Goal: Task Accomplishment & Management: Use online tool/utility

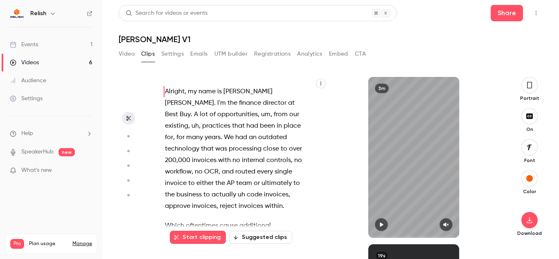
click at [127, 134] on icon "button" at bounding box center [127, 137] width 7 height 6
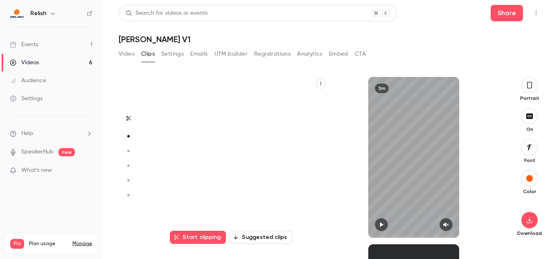
scroll to position [168, 0]
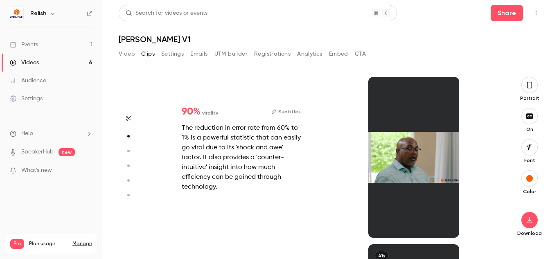
click at [293, 113] on button "Subtitles" at bounding box center [286, 112] width 29 height 10
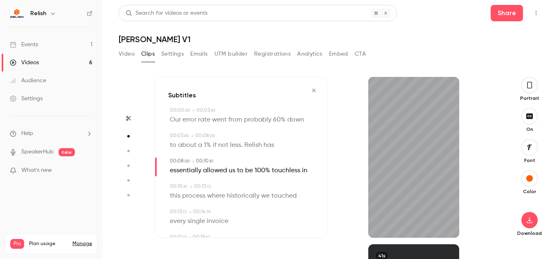
scroll to position [0, 0]
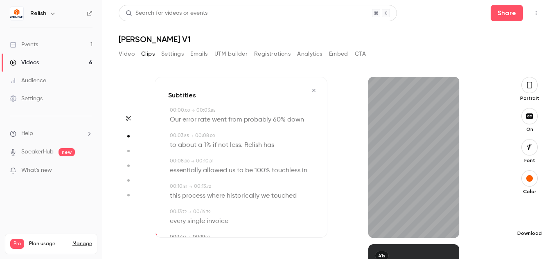
click at [525, 222] on icon "button" at bounding box center [530, 220] width 10 height 7
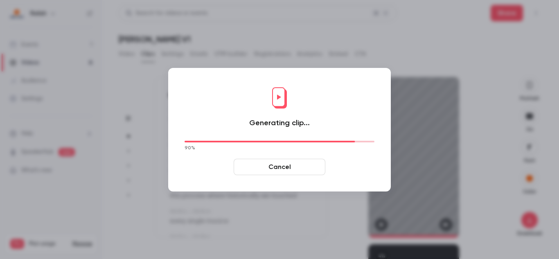
click at [358, 97] on div "Generating clip... 90 % Cancel" at bounding box center [280, 129] width 206 height 107
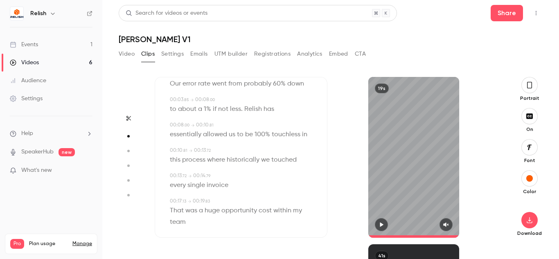
scroll to position [46, 0]
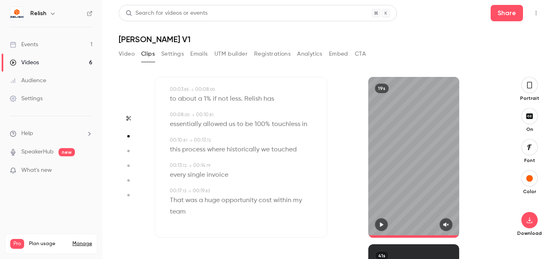
click at [234, 180] on div "every single invoice" at bounding box center [242, 175] width 144 height 11
type input "****"
click at [242, 179] on div "Edit every single invoice" at bounding box center [242, 175] width 144 height 11
click at [254, 172] on div "Edit every single invoice" at bounding box center [242, 175] width 144 height 11
click at [211, 193] on button "Edit" at bounding box center [215, 190] width 28 height 13
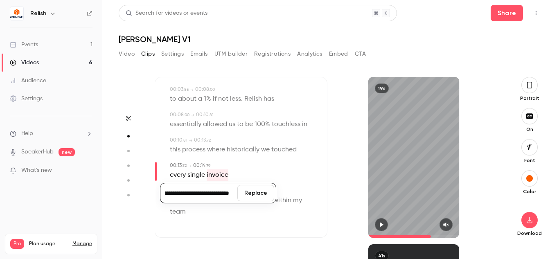
scroll to position [0, 77]
type input "**********"
click at [258, 201] on div "**********" at bounding box center [218, 193] width 116 height 20
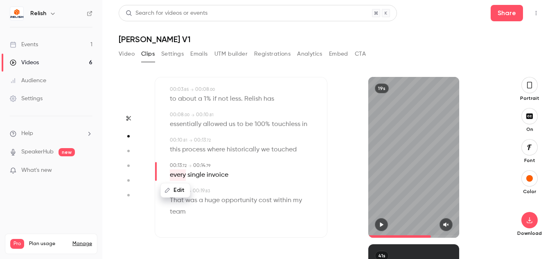
click at [337, 186] on div "19s" at bounding box center [414, 157] width 173 height 161
click at [242, 180] on div "every single invoice" at bounding box center [242, 175] width 144 height 11
click at [217, 194] on button "Edit" at bounding box center [215, 190] width 28 height 13
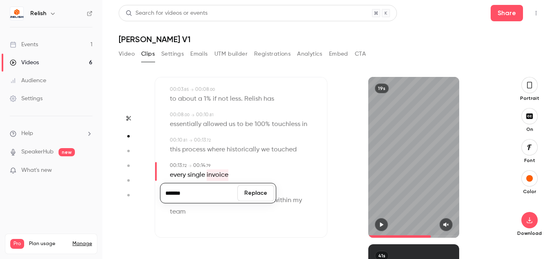
click at [228, 188] on input "*******" at bounding box center [199, 193] width 74 height 16
type input "**********"
click at [256, 194] on button "Replace" at bounding box center [256, 193] width 37 height 16
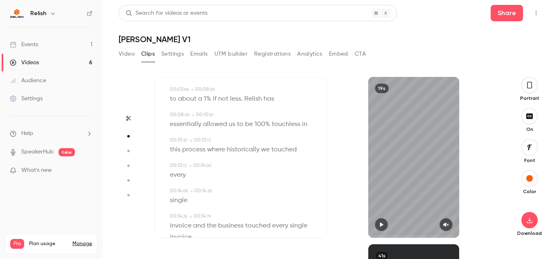
type input "*"
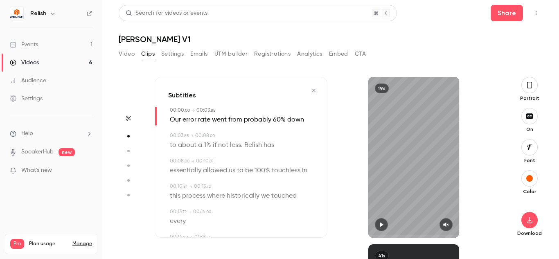
scroll to position [109, 0]
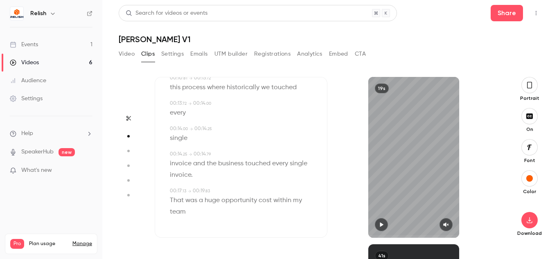
click at [130, 55] on button "Video" at bounding box center [127, 54] width 16 height 13
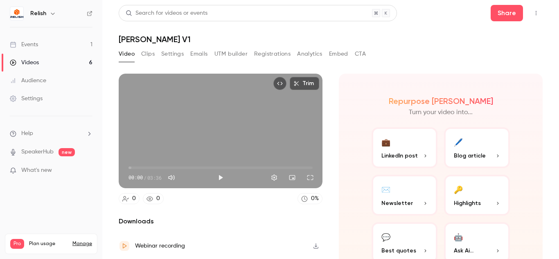
click at [153, 57] on button "Clips" at bounding box center [148, 54] width 14 height 13
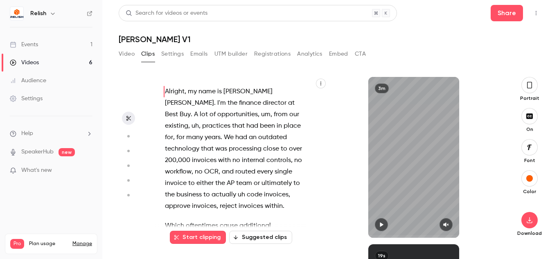
click at [128, 136] on circle "button" at bounding box center [128, 136] width 2 height 2
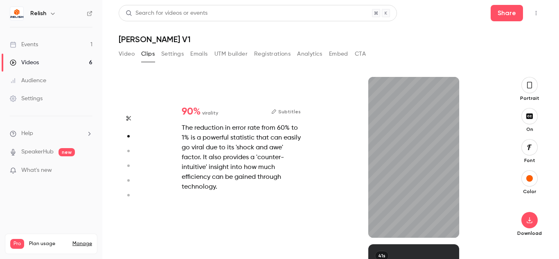
click at [288, 107] on button "Subtitles" at bounding box center [286, 112] width 29 height 10
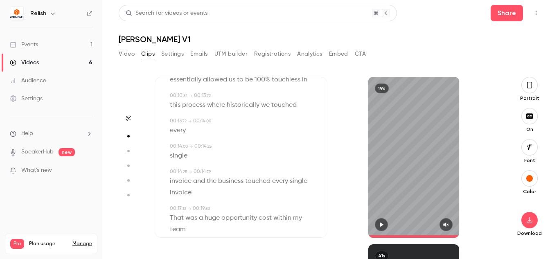
scroll to position [0, 0]
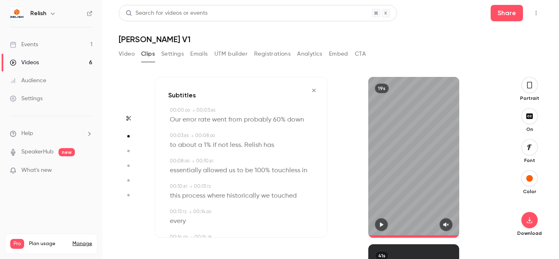
click at [528, 83] on icon "button" at bounding box center [530, 85] width 7 height 9
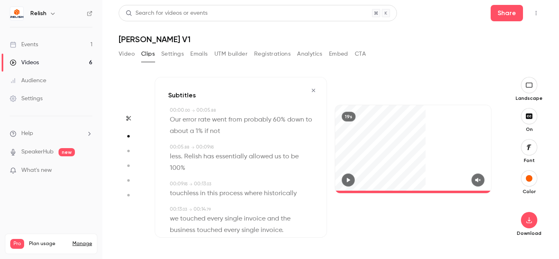
type input "****"
click at [126, 56] on button "Video" at bounding box center [127, 54] width 16 height 13
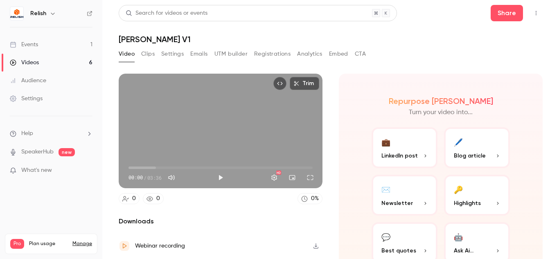
scroll to position [25, 0]
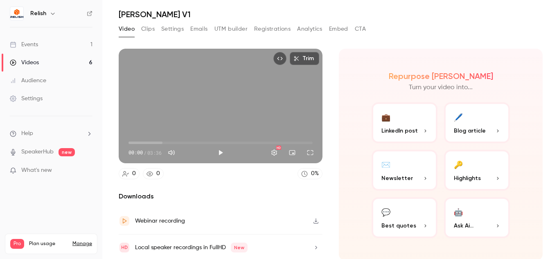
click at [149, 30] on button "Clips" at bounding box center [148, 29] width 14 height 13
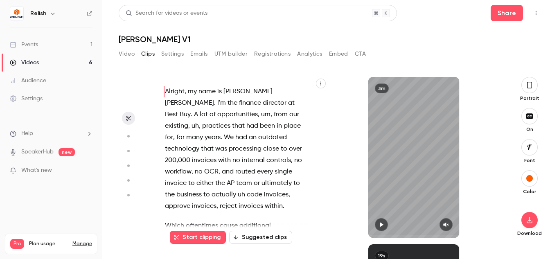
click at [266, 234] on button "Suggested clips" at bounding box center [260, 237] width 63 height 13
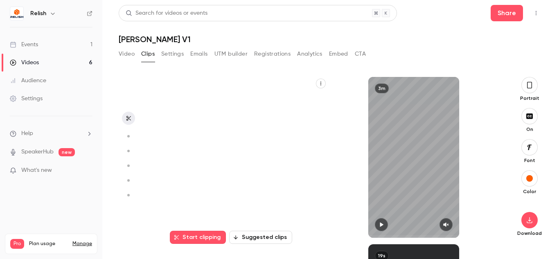
scroll to position [168, 0]
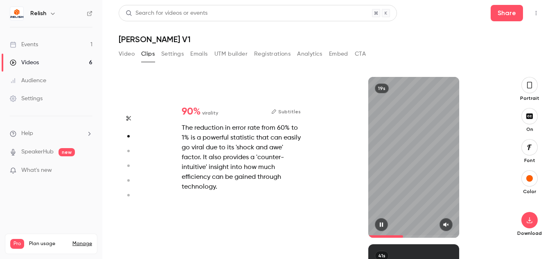
click at [530, 84] on icon "button" at bounding box center [530, 85] width 7 height 9
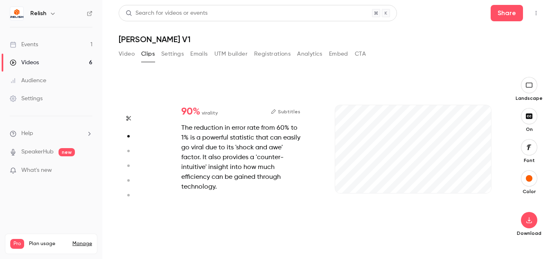
type input "****"
click at [123, 50] on button "Video" at bounding box center [127, 54] width 16 height 13
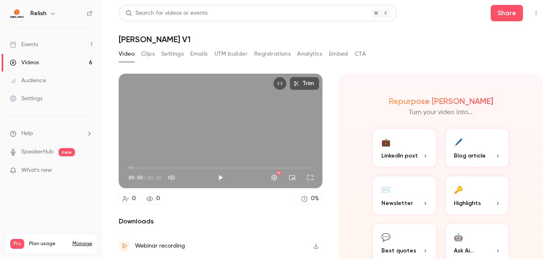
click at [533, 11] on icon "Top Bar Actions" at bounding box center [536, 13] width 7 height 6
click at [147, 54] on div at bounding box center [279, 129] width 559 height 259
click at [147, 54] on button "Clips" at bounding box center [148, 54] width 14 height 13
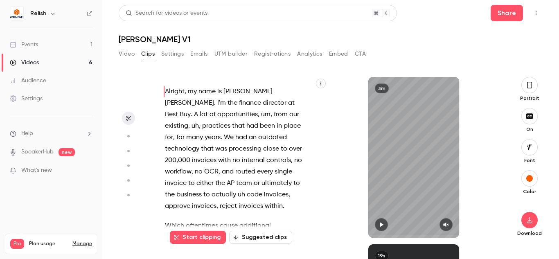
click at [185, 52] on div "Video Clips Settings Emails UTM builder Registrations Analytics Embed CTA" at bounding box center [242, 54] width 247 height 13
click at [177, 56] on button "Settings" at bounding box center [172, 54] width 23 height 13
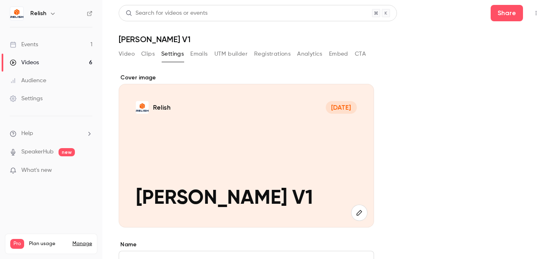
click at [144, 56] on button "Clips" at bounding box center [148, 54] width 14 height 13
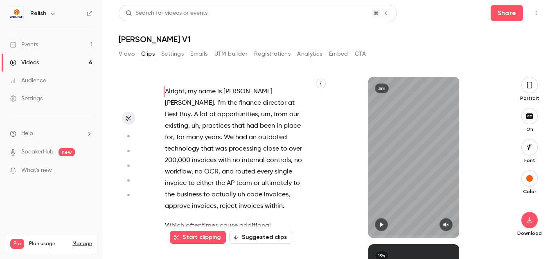
click at [29, 66] on div "Videos" at bounding box center [24, 63] width 29 height 8
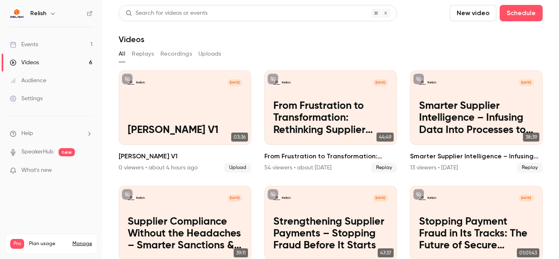
click at [214, 54] on button "Uploads" at bounding box center [210, 54] width 23 height 13
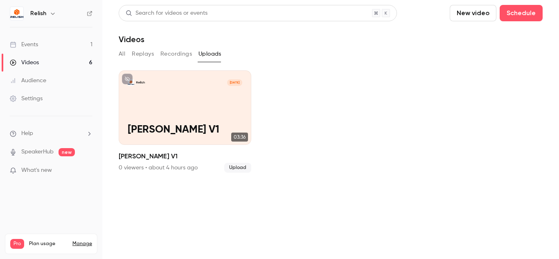
click at [470, 9] on button "New video" at bounding box center [473, 13] width 47 height 16
click at [488, 58] on div "Upload" at bounding box center [503, 57] width 62 height 8
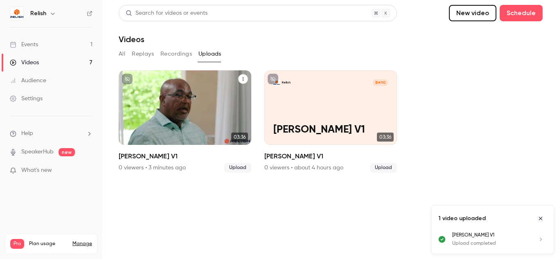
click at [206, 114] on div "Relish [DATE] [PERSON_NAME] V1" at bounding box center [185, 107] width 133 height 75
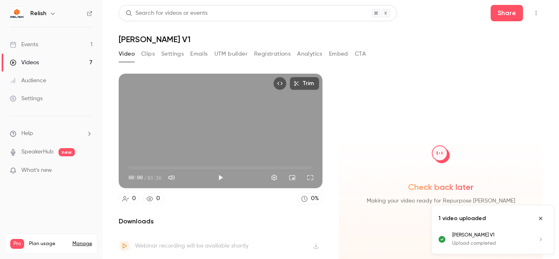
click at [143, 40] on h1 "[PERSON_NAME] V1" at bounding box center [331, 39] width 424 height 10
click at [156, 38] on h1 "[PERSON_NAME] V1" at bounding box center [331, 39] width 424 height 10
click at [533, 14] on icon "Top Bar Actions" at bounding box center [536, 13] width 7 height 6
click at [134, 43] on div at bounding box center [279, 129] width 559 height 259
click at [161, 31] on div at bounding box center [279, 129] width 559 height 259
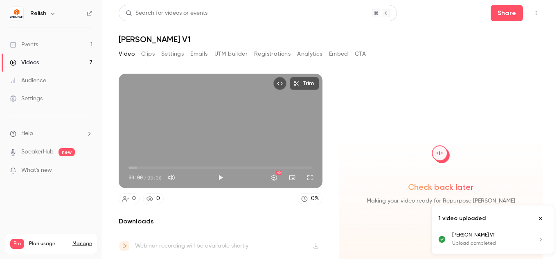
click at [131, 38] on h1 "[PERSON_NAME] V1" at bounding box center [331, 39] width 424 height 10
click at [540, 219] on icon "Close uploads list" at bounding box center [541, 219] width 7 height 6
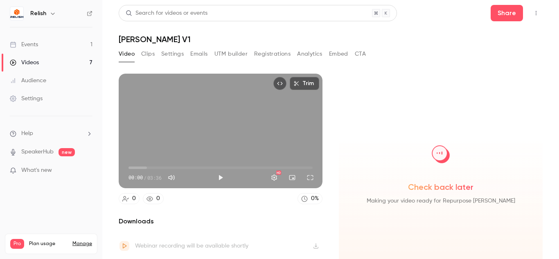
click at [140, 39] on h1 "[PERSON_NAME] V1" at bounding box center [331, 39] width 424 height 10
click at [155, 38] on h1 "[PERSON_NAME] V1" at bounding box center [331, 39] width 424 height 10
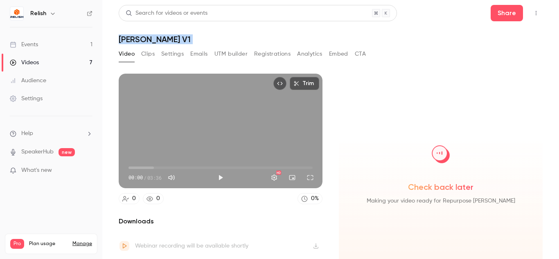
click at [152, 38] on h1 "[PERSON_NAME] V1" at bounding box center [331, 39] width 424 height 10
click at [446, 46] on div "Search for videos or events Share [PERSON_NAME] V1 Video Clips Settings Emails …" at bounding box center [331, 129] width 424 height 249
click at [533, 13] on icon "Top Bar Actions" at bounding box center [536, 13] width 7 height 6
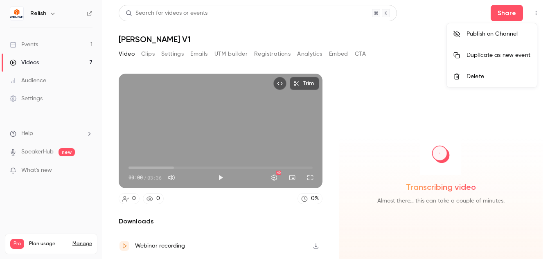
click at [415, 29] on div at bounding box center [279, 129] width 559 height 259
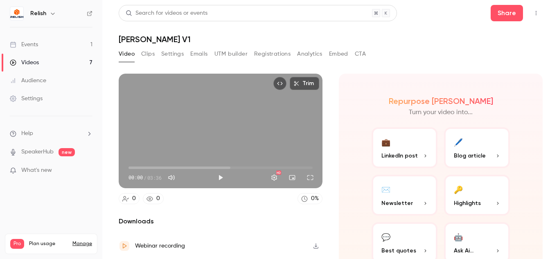
click at [152, 53] on button "Clips" at bounding box center [148, 54] width 14 height 13
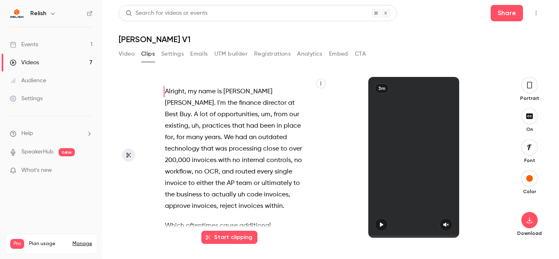
click at [171, 55] on button "Settings" at bounding box center [172, 54] width 23 height 13
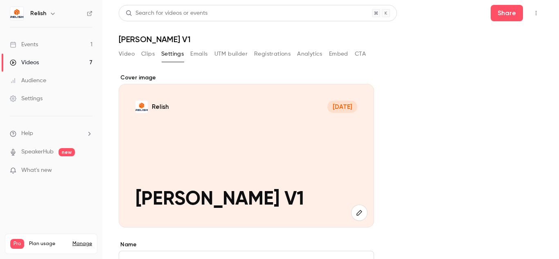
click at [142, 52] on button "Clips" at bounding box center [148, 54] width 14 height 13
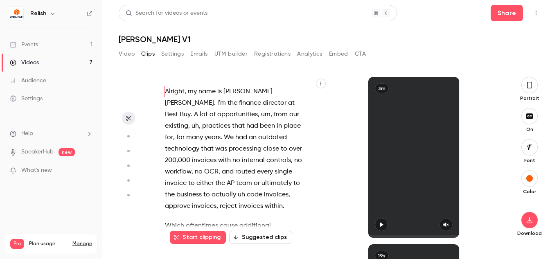
click at [128, 138] on icon "button" at bounding box center [127, 137] width 7 height 6
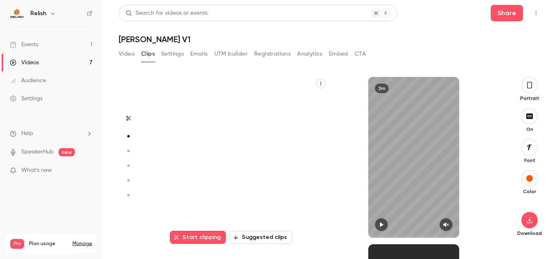
scroll to position [168, 0]
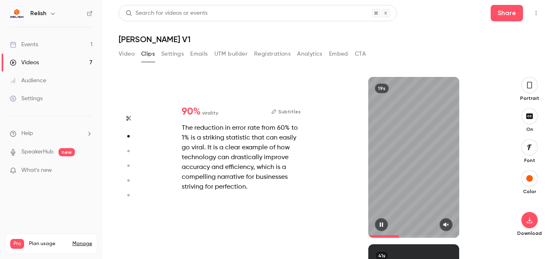
click at [528, 88] on icon "button" at bounding box center [529, 85] width 5 height 7
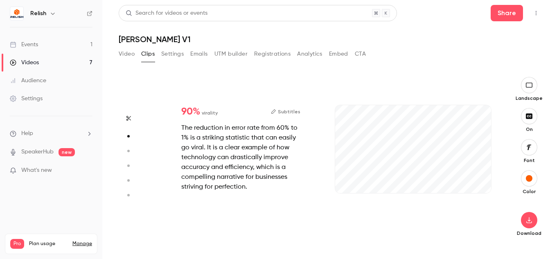
click at [293, 111] on button "Subtitles" at bounding box center [285, 112] width 29 height 10
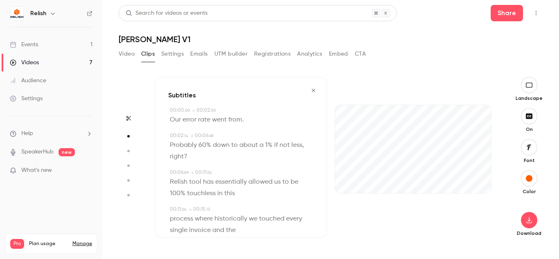
click at [273, 118] on div "Our error rate went from ." at bounding box center [242, 119] width 144 height 11
type input "*"
click at [243, 122] on span "." at bounding box center [243, 119] width 2 height 11
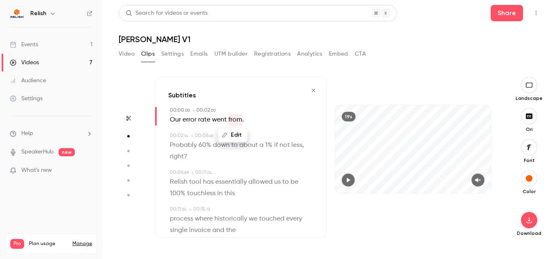
click at [243, 122] on span "." at bounding box center [243, 119] width 2 height 11
click at [235, 138] on button "Edit" at bounding box center [240, 135] width 28 height 13
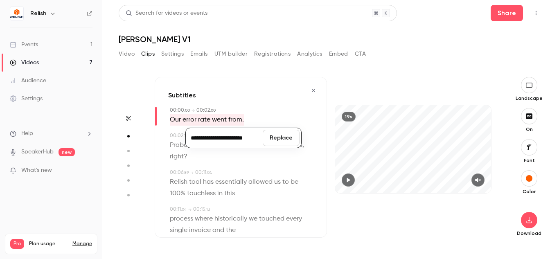
type input "**********"
click at [278, 141] on button "Replace" at bounding box center [281, 138] width 37 height 16
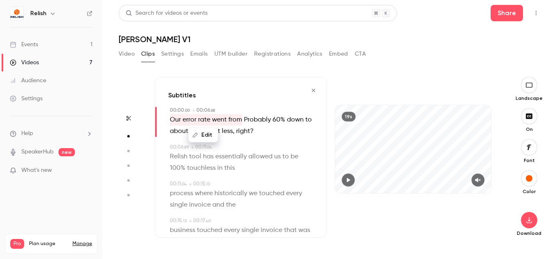
click at [254, 124] on span "Probably" at bounding box center [257, 119] width 27 height 11
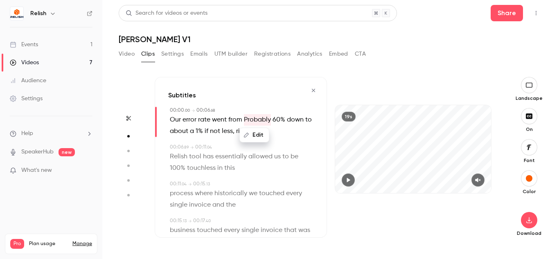
click at [256, 138] on button "Edit" at bounding box center [254, 135] width 28 height 13
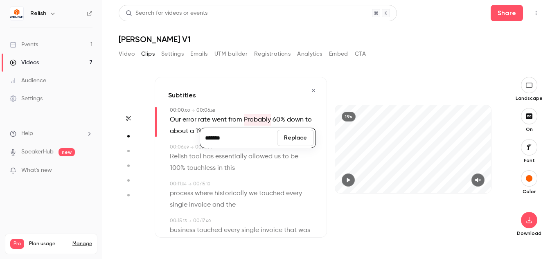
type input "********"
click at [289, 140] on button "Replace" at bounding box center [295, 138] width 37 height 16
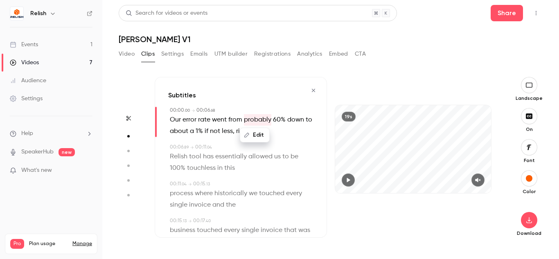
click at [277, 160] on span "us" at bounding box center [277, 156] width 7 height 11
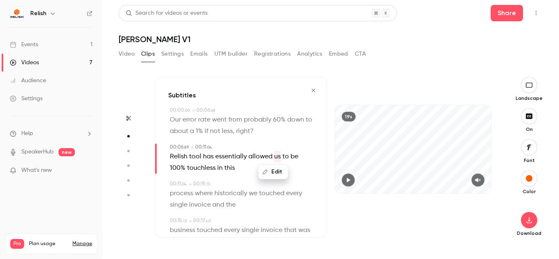
type input "***"
drag, startPoint x: 212, startPoint y: 156, endPoint x: 168, endPoint y: 155, distance: 44.2
click at [168, 155] on div "Subtitles 00:00 . 00 → 00:06 . 68 Our error rate went from probably 60% down to…" at bounding box center [241, 157] width 172 height 161
click at [274, 174] on button "Edit" at bounding box center [273, 171] width 28 height 13
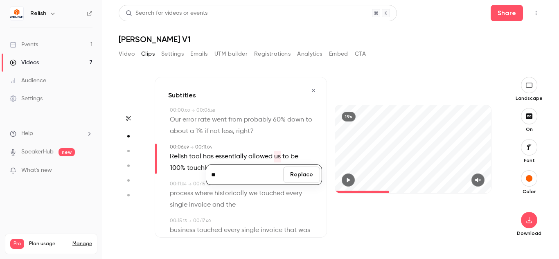
click at [241, 182] on input "**" at bounding box center [245, 175] width 74 height 16
click at [196, 160] on span "tool" at bounding box center [195, 156] width 12 height 11
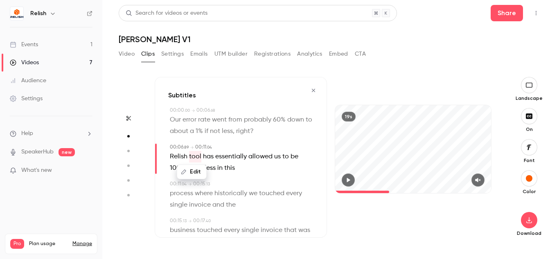
click at [197, 169] on button "Edit" at bounding box center [192, 171] width 28 height 13
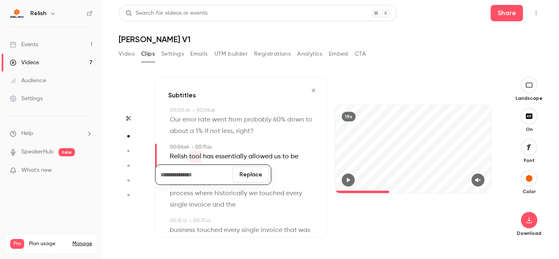
click at [243, 179] on button "Replace" at bounding box center [251, 175] width 37 height 16
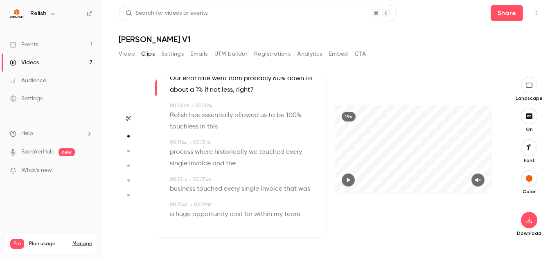
scroll to position [55, 0]
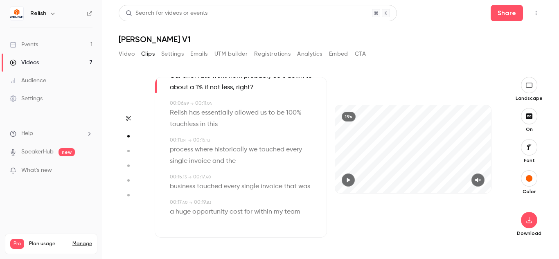
click at [281, 181] on span "invoice" at bounding box center [272, 186] width 22 height 11
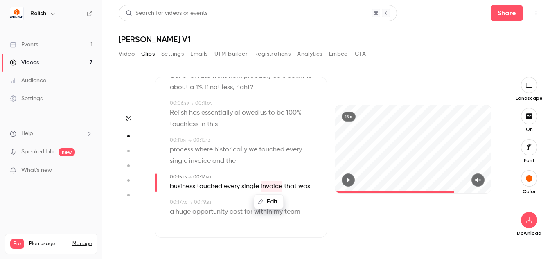
type input "****"
drag, startPoint x: 297, startPoint y: 175, endPoint x: 269, endPoint y: 175, distance: 27.4
click at [269, 181] on p "business touched every single invoice that was" at bounding box center [240, 186] width 140 height 11
click at [283, 195] on button "Edit" at bounding box center [287, 201] width 28 height 13
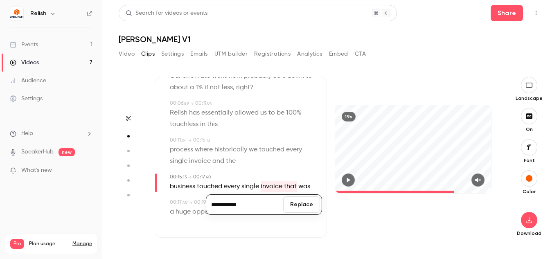
click at [230, 197] on input "**********" at bounding box center [245, 205] width 74 height 16
type input "**********"
click at [301, 197] on button "Replace" at bounding box center [301, 205] width 37 height 16
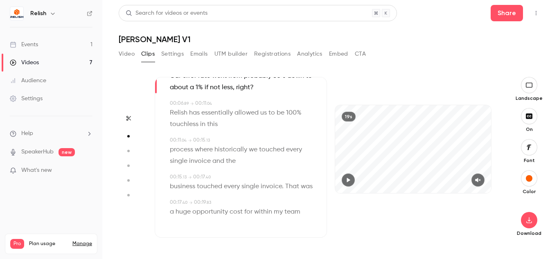
drag, startPoint x: 325, startPoint y: 80, endPoint x: 401, endPoint y: 57, distance: 79.6
click at [401, 57] on div "Video Clips Settings Emails UTM builder Registrations Analytics Embed CTA" at bounding box center [331, 56] width 424 height 16
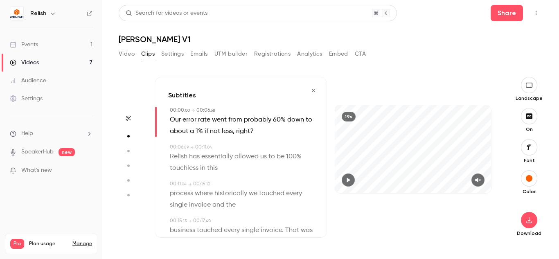
click at [386, 65] on div "Start clipping Suggested clips 3m 90 % virality Subtitles The reduction in erro…" at bounding box center [331, 161] width 424 height 195
click at [350, 179] on icon "button" at bounding box center [348, 180] width 3 height 5
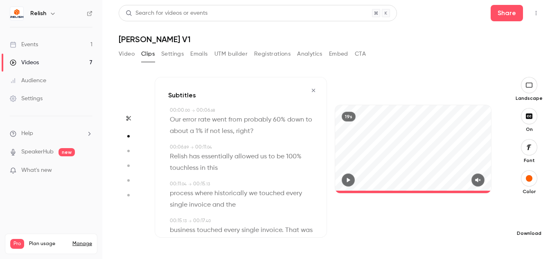
click at [530, 221] on icon "button" at bounding box center [529, 220] width 5 height 6
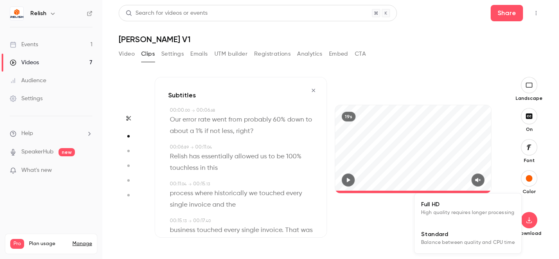
click at [471, 215] on span "High quality requires longer processing" at bounding box center [467, 213] width 93 height 8
click at [527, 84] on icon "button" at bounding box center [529, 85] width 7 height 5
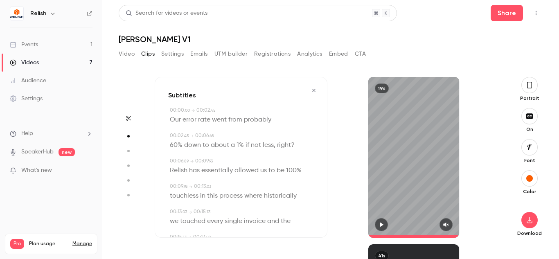
scroll to position [72, 0]
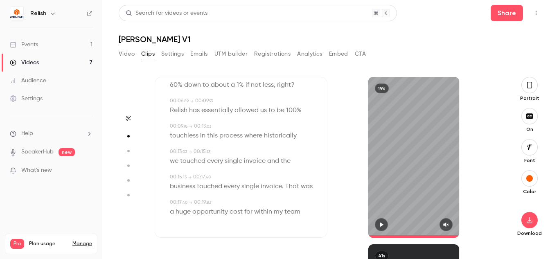
click at [381, 227] on icon "button" at bounding box center [381, 225] width 7 height 6
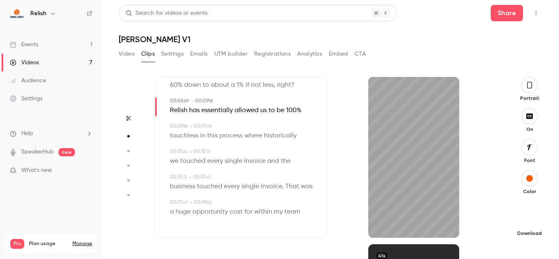
click at [530, 222] on icon "button" at bounding box center [530, 220] width 10 height 7
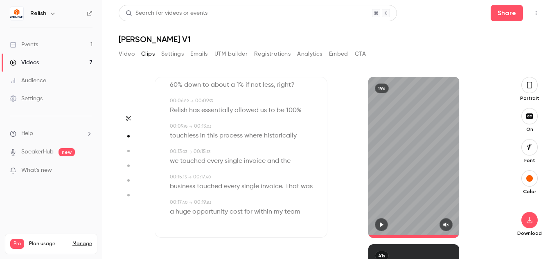
click at [531, 86] on icon "button" at bounding box center [530, 85] width 7 height 9
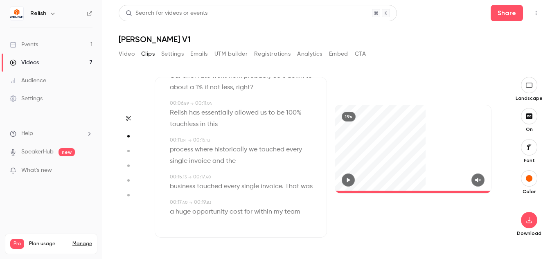
type input "****"
